Goal: Task Accomplishment & Management: Manage account settings

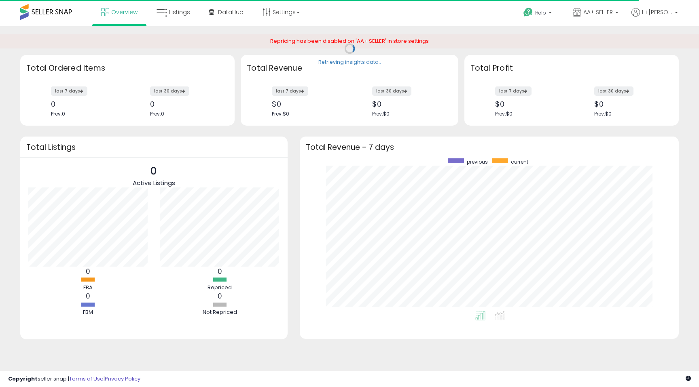
scroll to position [153, 363]
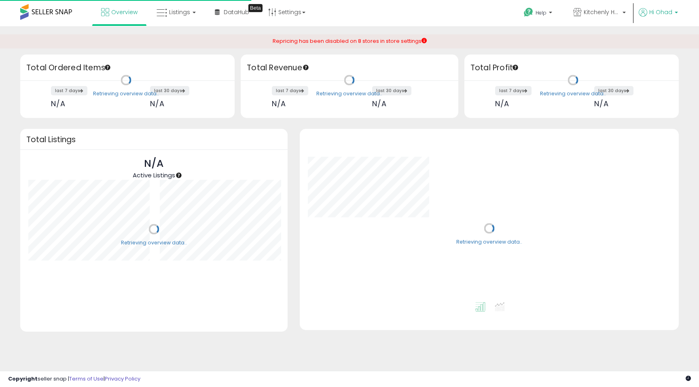
click at [671, 12] on span "Hi Ohad" at bounding box center [660, 12] width 23 height 8
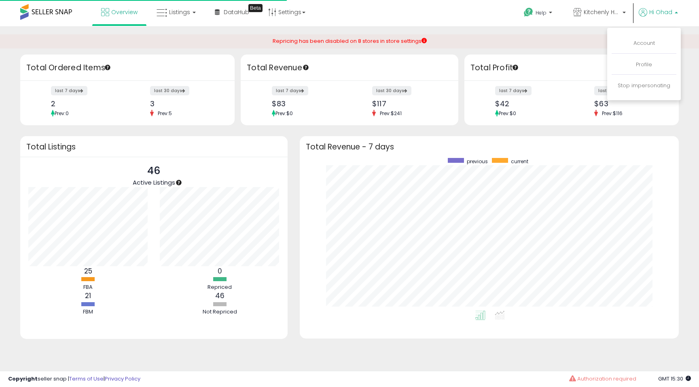
scroll to position [153, 363]
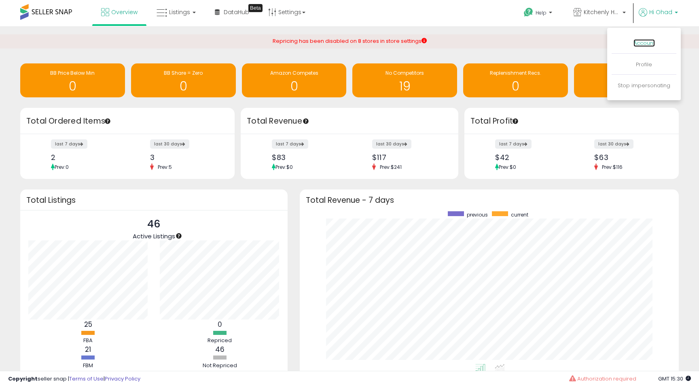
click at [648, 42] on link "Account" at bounding box center [643, 43] width 21 height 8
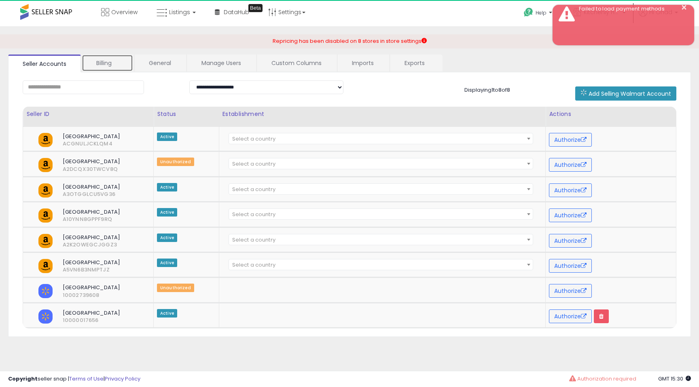
click at [107, 64] on link "Billing" at bounding box center [107, 63] width 51 height 17
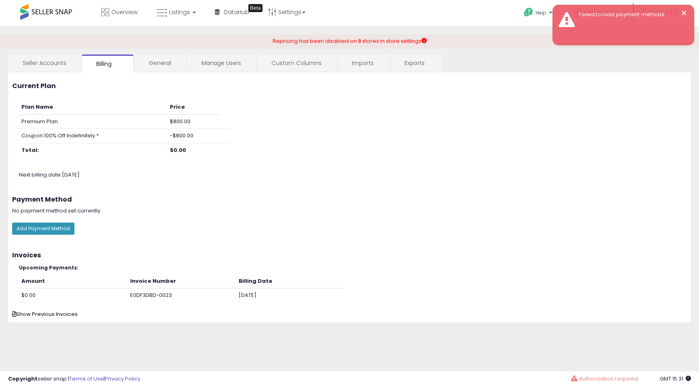
click at [240, 215] on div "Payment Method No payment method set currently." at bounding box center [349, 201] width 695 height 36
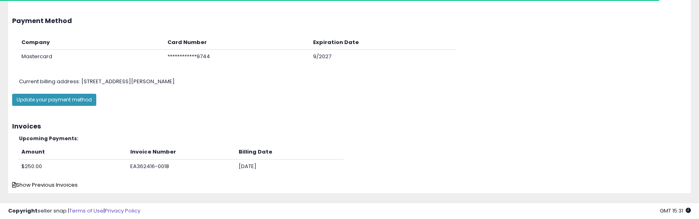
scroll to position [179, 0]
